Goal: Transaction & Acquisition: Purchase product/service

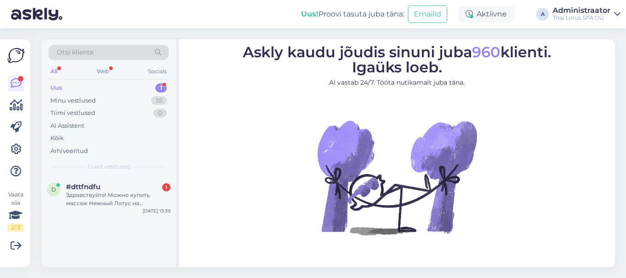
click at [119, 193] on div "Здравствуйте! Можно купить массаж Нежный Лотус на неопределённое время, а челов…" at bounding box center [118, 199] width 104 height 16
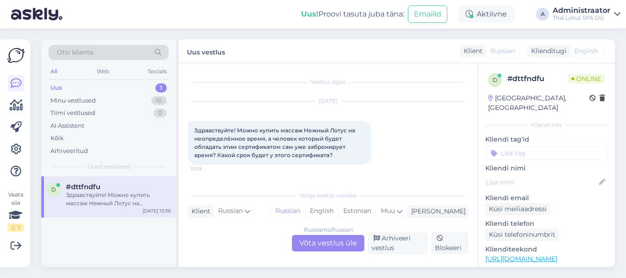
click at [303, 241] on div "Russian to Russian Võta vestlus üle" at bounding box center [328, 243] width 72 height 16
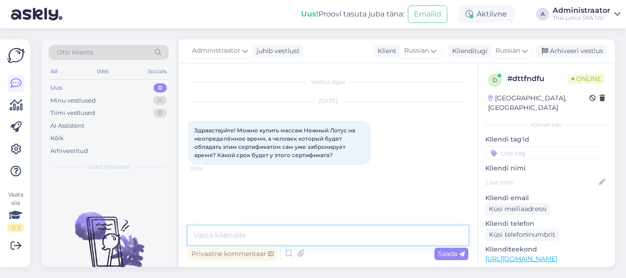
click at [270, 234] on textarea at bounding box center [328, 235] width 280 height 19
type textarea "Добрый день. Подарочная карта действует 4 месяца"
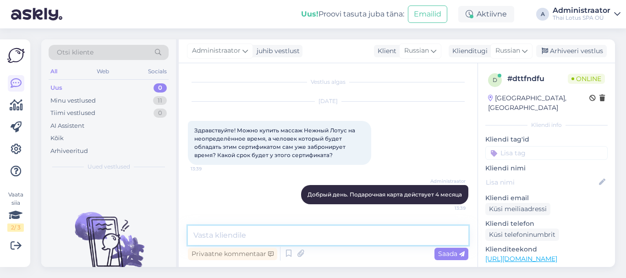
click at [273, 232] on textarea at bounding box center [328, 235] width 280 height 19
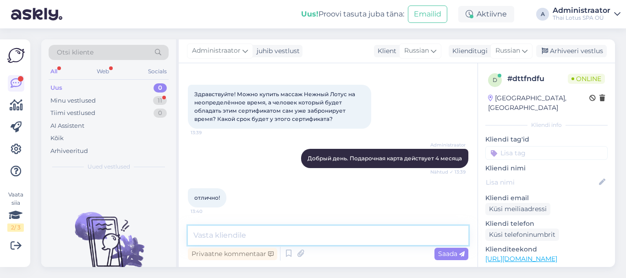
click at [244, 233] on textarea at bounding box center [328, 235] width 280 height 19
click at [69, 103] on div "Minu vestlused" at bounding box center [72, 100] width 45 height 9
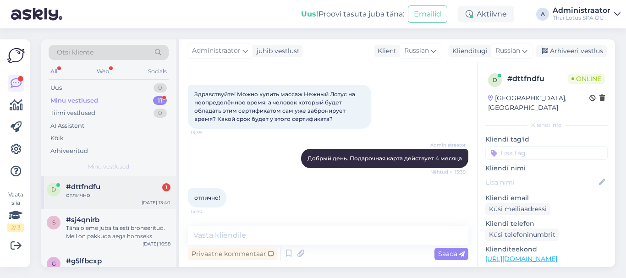
click at [103, 200] on div "d #dttfndfu 1 отлично! [DATE] 13:40" at bounding box center [108, 192] width 135 height 33
click at [210, 234] on textarea at bounding box center [328, 235] width 280 height 19
click at [231, 240] on textarea at bounding box center [328, 235] width 280 height 19
click at [231, 235] on textarea at bounding box center [328, 235] width 280 height 19
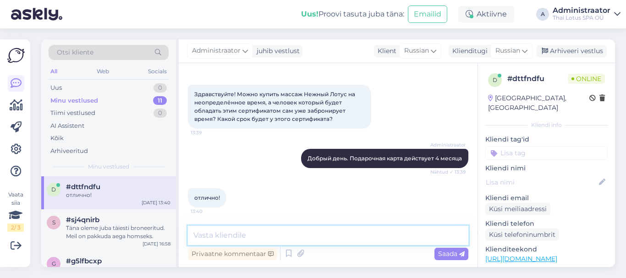
click at [231, 235] on textarea at bounding box center [328, 235] width 280 height 19
click at [229, 238] on textarea at bounding box center [328, 235] width 280 height 19
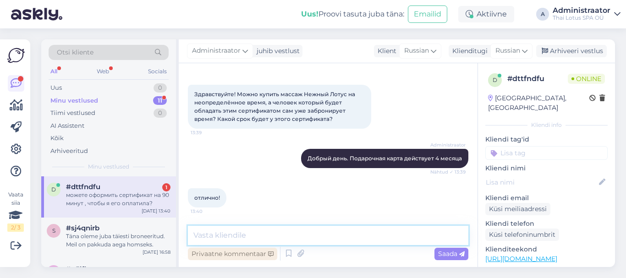
scroll to position [84, 0]
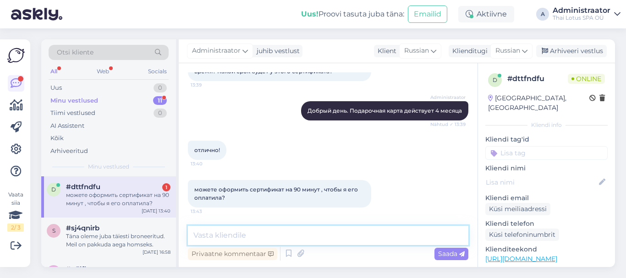
paste textarea "Для заказа подарочной карты онлайн Вам необходимо нам отправить письмо на [EMAI…"
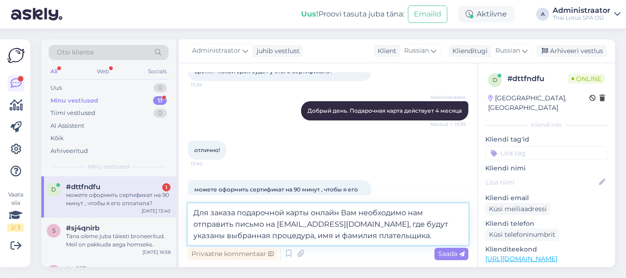
scroll to position [93, 0]
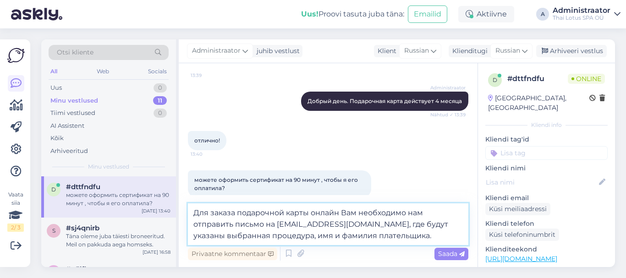
paste textarea "Мы выставляем Вам счёт и после оплаты счёта высылаем онлайн-ваучер."
type textarea "Для заказа подарочной карты онлайн Вам необходимо нам отправить письмо на [EMAI…"
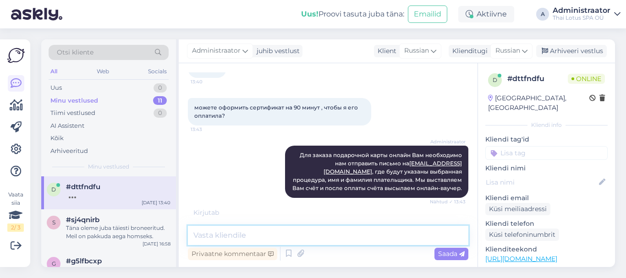
scroll to position [196, 0]
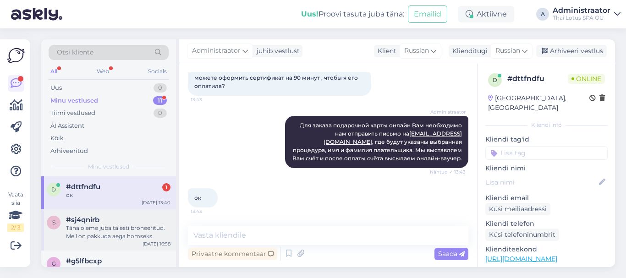
click at [131, 234] on div "Täna oleme juba täiesti broneeritud. Meil on pakkuda aega homseks." at bounding box center [118, 232] width 104 height 16
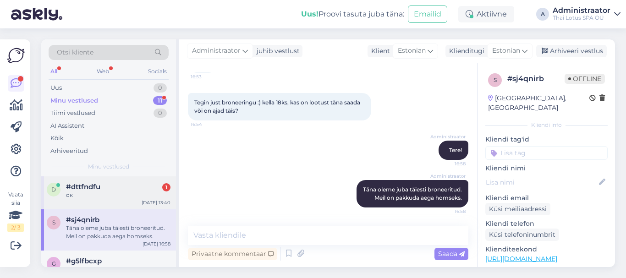
click at [127, 193] on div "ок" at bounding box center [118, 195] width 104 height 8
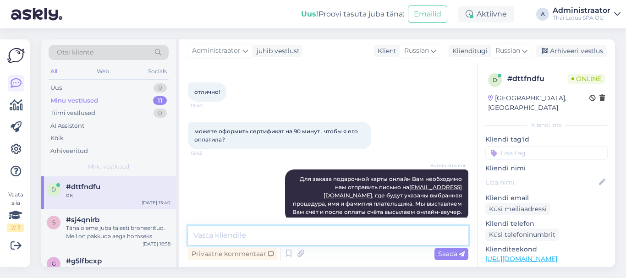
click at [239, 234] on textarea at bounding box center [328, 235] width 280 height 19
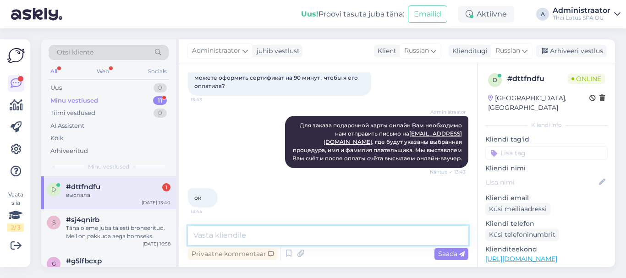
scroll to position [235, 0]
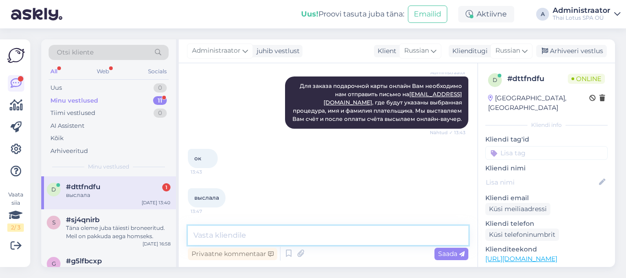
click at [224, 230] on textarea at bounding box center [328, 235] width 280 height 19
click at [122, 217] on div "#sj4qnirb" at bounding box center [118, 220] width 104 height 8
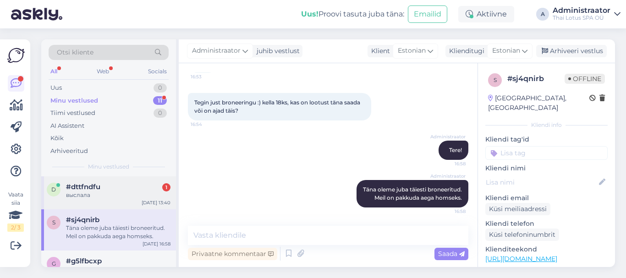
click at [119, 195] on div "выслала" at bounding box center [118, 195] width 104 height 8
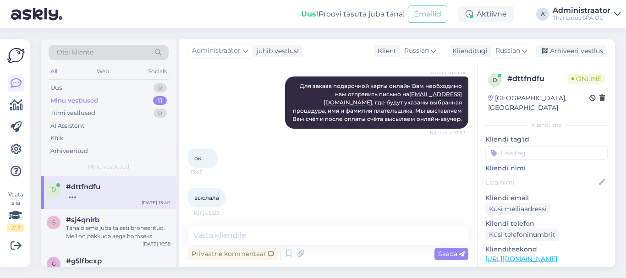
scroll to position [274, 0]
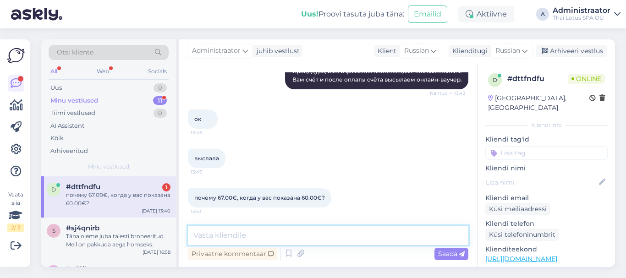
click at [220, 232] on textarea at bounding box center [328, 235] width 280 height 19
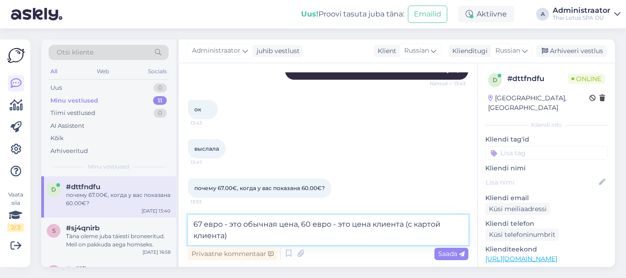
type textarea "67 евро - это обычная цена, 60 евро - это цена клиента (с картой клиента)"
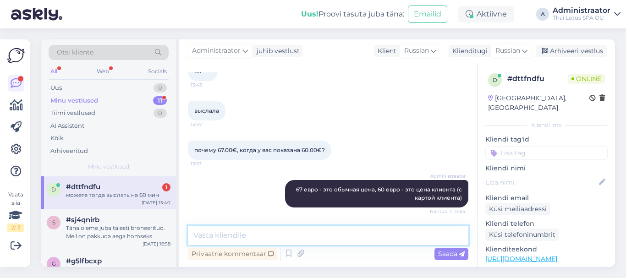
scroll to position [361, 0]
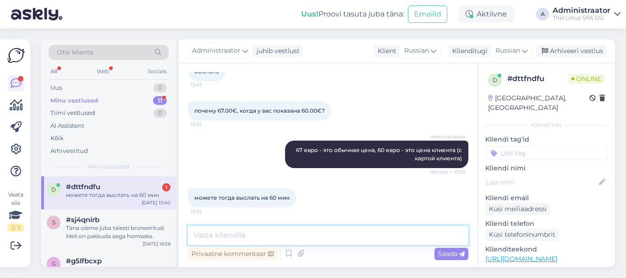
click at [244, 237] on textarea at bounding box center [328, 235] width 280 height 19
click at [150, 214] on div "s #sj4qnirb Täna oleme juba täiesti broneeritud. Meil on pakkuda aega homseks. …" at bounding box center [108, 229] width 135 height 41
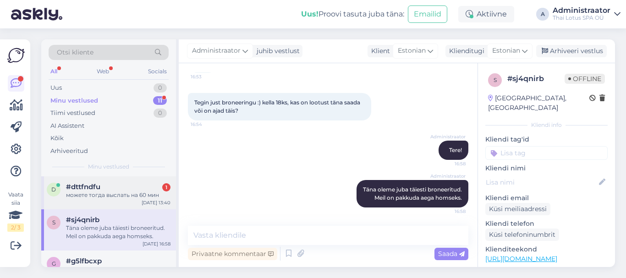
click at [141, 197] on div "можете тогда выслать на 60 мин" at bounding box center [118, 195] width 104 height 8
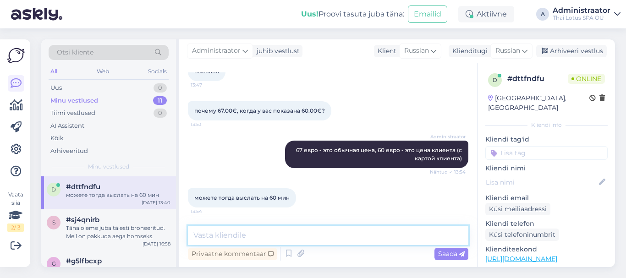
click at [247, 233] on textarea at bounding box center [328, 235] width 280 height 19
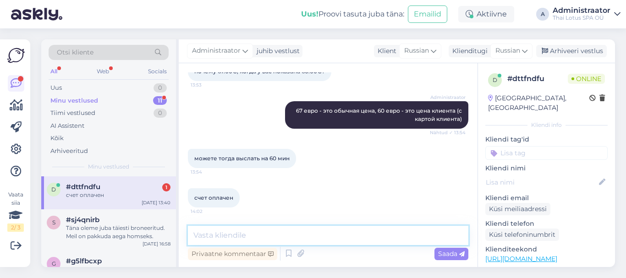
click at [241, 236] on textarea at bounding box center [328, 235] width 280 height 19
click at [124, 223] on div "#sj4qnirb" at bounding box center [118, 220] width 104 height 8
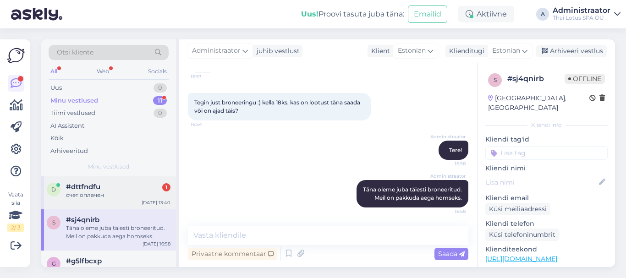
click at [122, 193] on div "счет оплачен" at bounding box center [118, 195] width 104 height 8
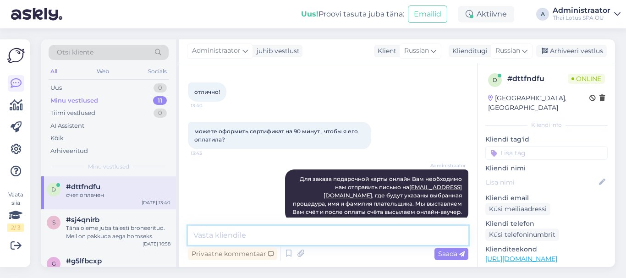
click at [209, 234] on textarea at bounding box center [328, 235] width 280 height 19
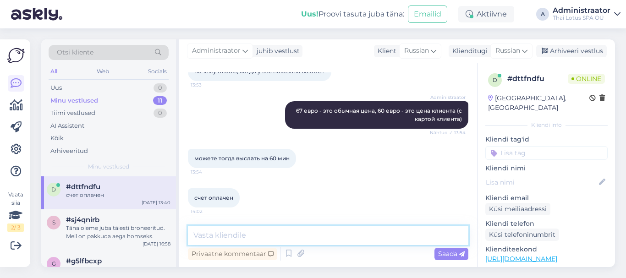
click at [235, 230] on textarea at bounding box center [328, 235] width 280 height 19
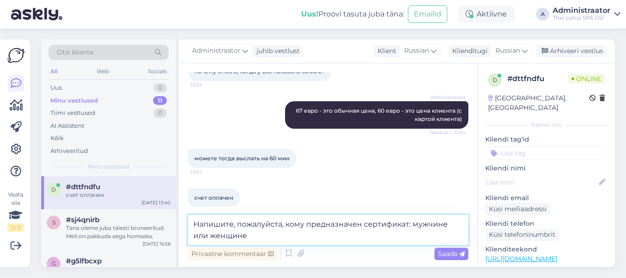
type textarea "Напишите, пожалуйста, кому предназначен сертификат: мужчине или женщине?"
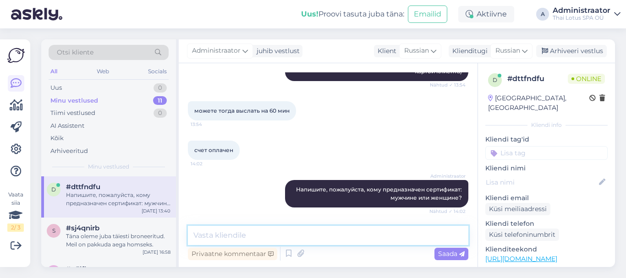
scroll to position [488, 0]
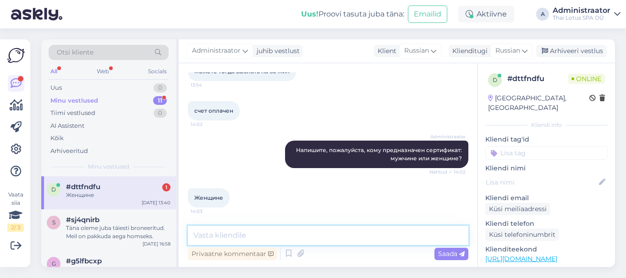
click at [224, 235] on textarea at bounding box center [328, 235] width 280 height 19
drag, startPoint x: 140, startPoint y: 230, endPoint x: 136, endPoint y: 222, distance: 8.8
click at [139, 230] on div "Täna oleme juba täiesti broneeritud. Meil on pakkuda aega homseks." at bounding box center [118, 232] width 104 height 16
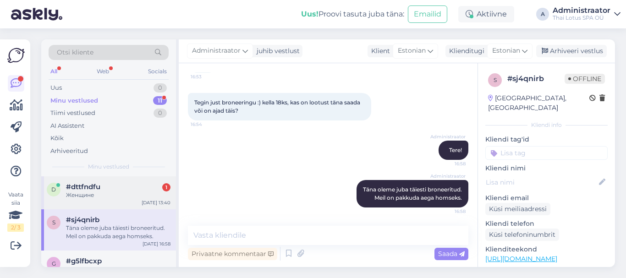
click at [135, 186] on div "#dttfndfu 1" at bounding box center [118, 187] width 104 height 8
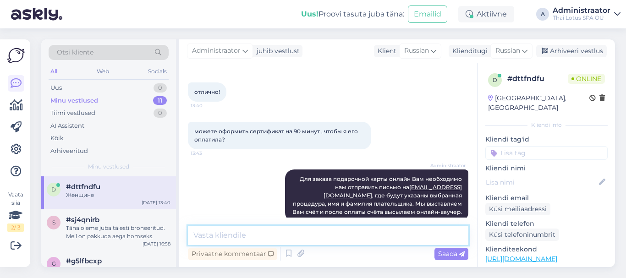
click at [215, 233] on textarea at bounding box center [328, 235] width 280 height 19
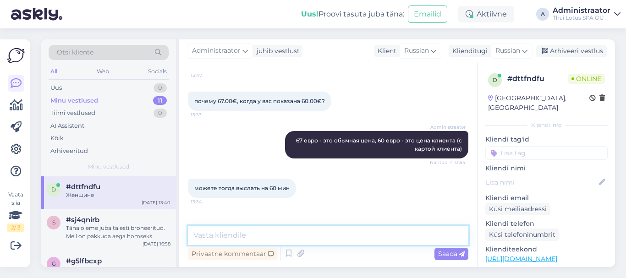
scroll to position [488, 0]
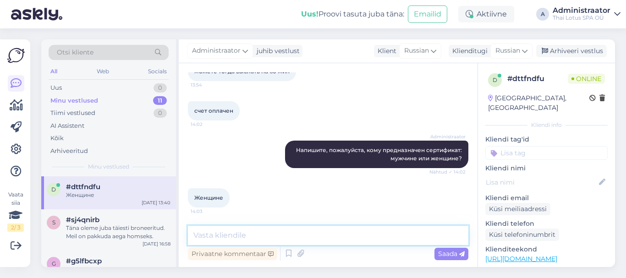
click at [221, 240] on textarea at bounding box center [328, 235] width 280 height 19
